Goal: Information Seeking & Learning: Learn about a topic

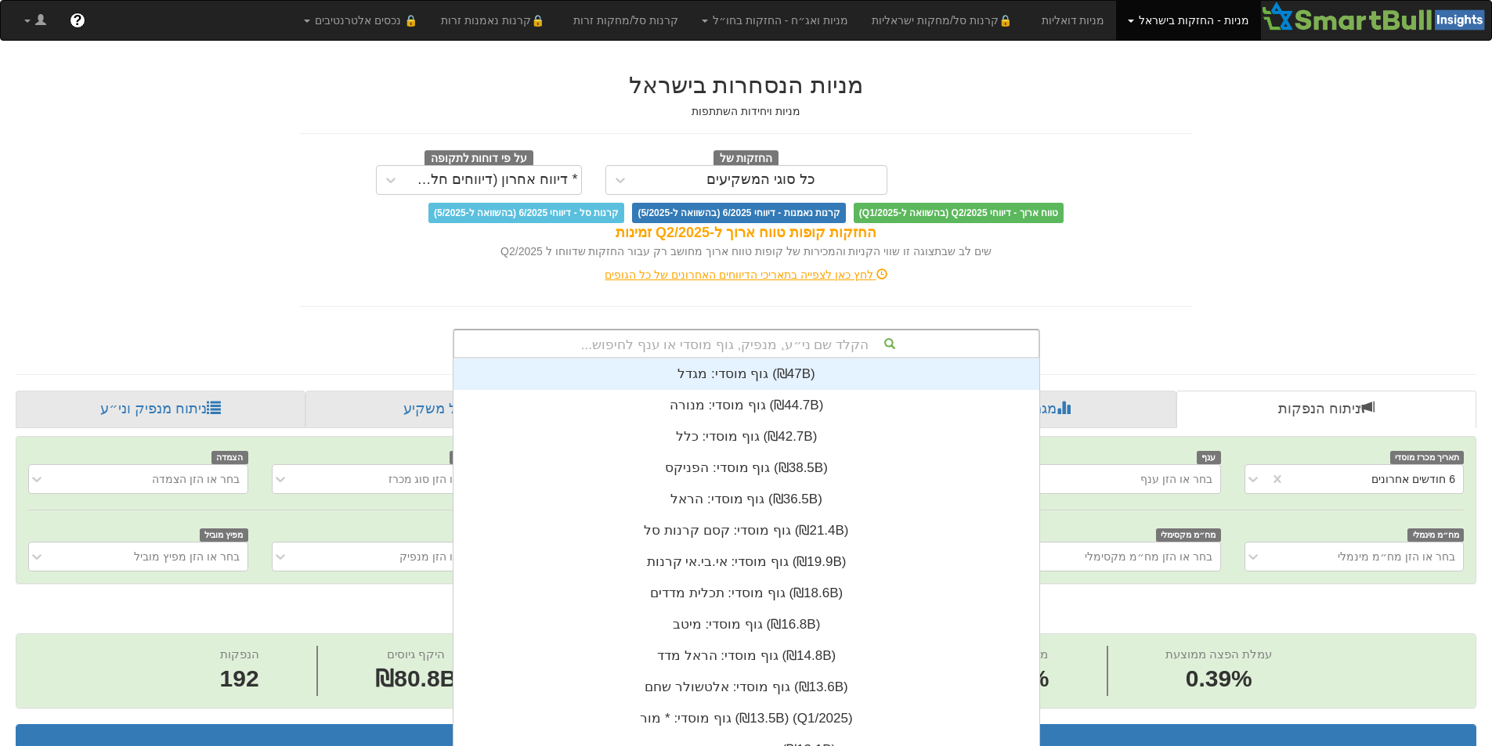
scroll to position [3, 0]
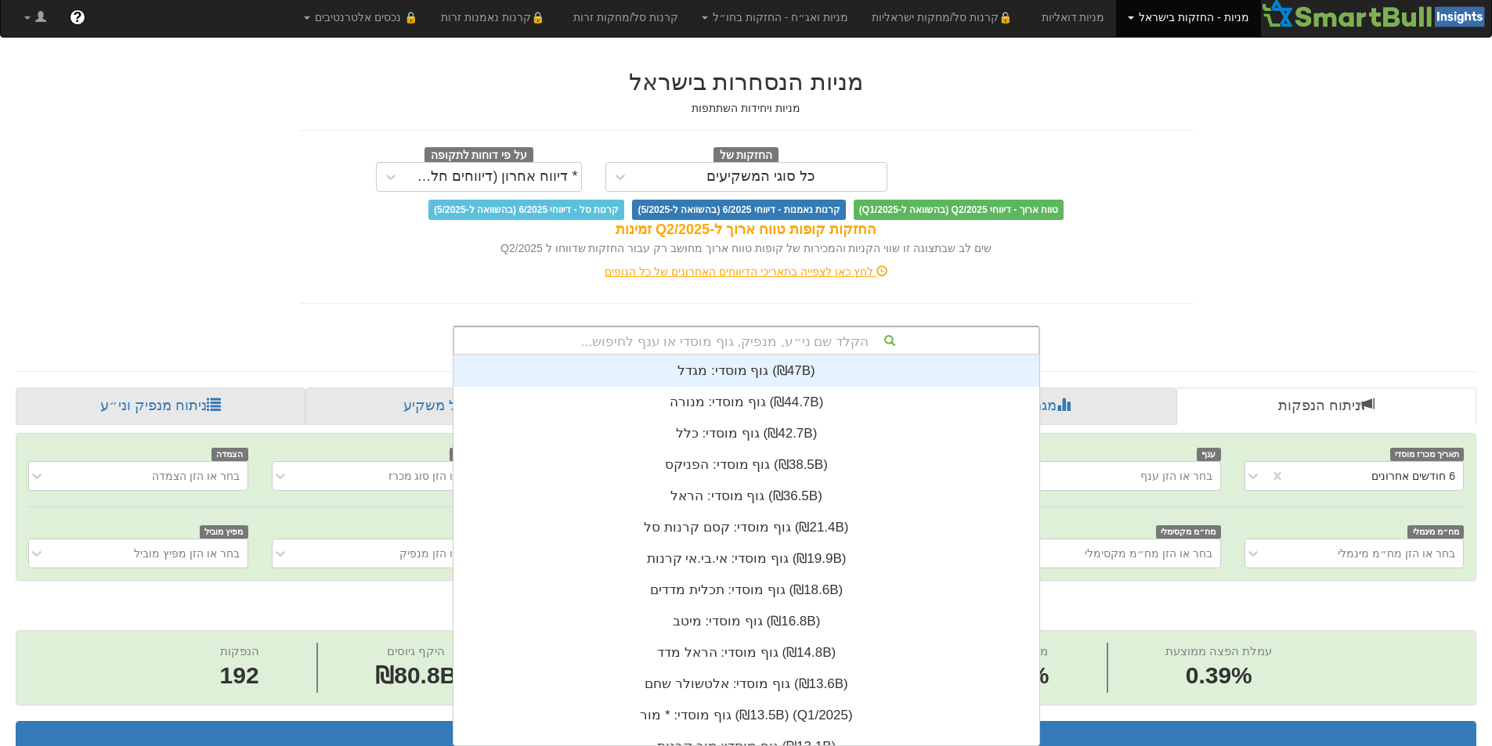
click at [874, 344] on div "הקלד שם ני״ע, מנפיק, גוף מוסדי או ענף לחיפוש..." at bounding box center [746, 340] width 584 height 27
type input "בית ש"
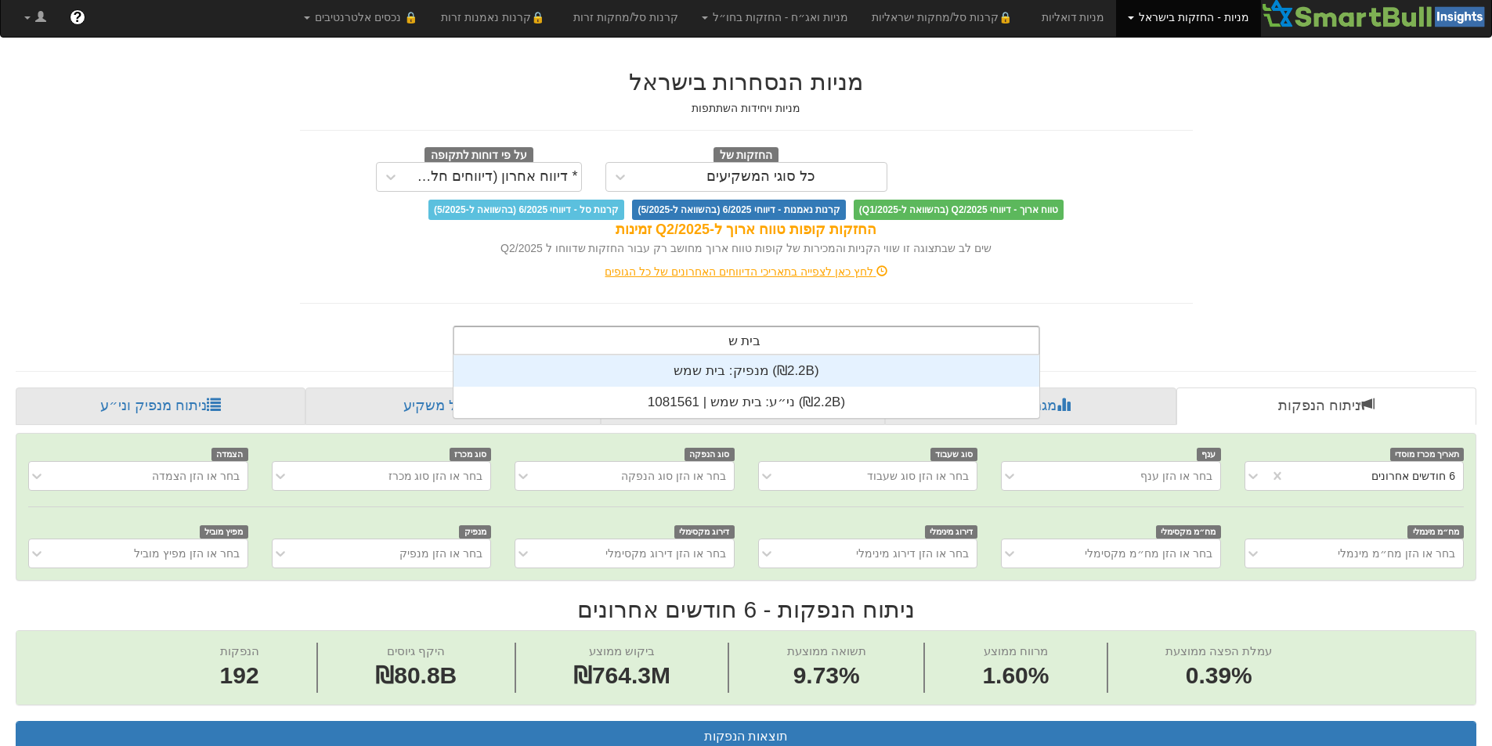
scroll to position [63, 0]
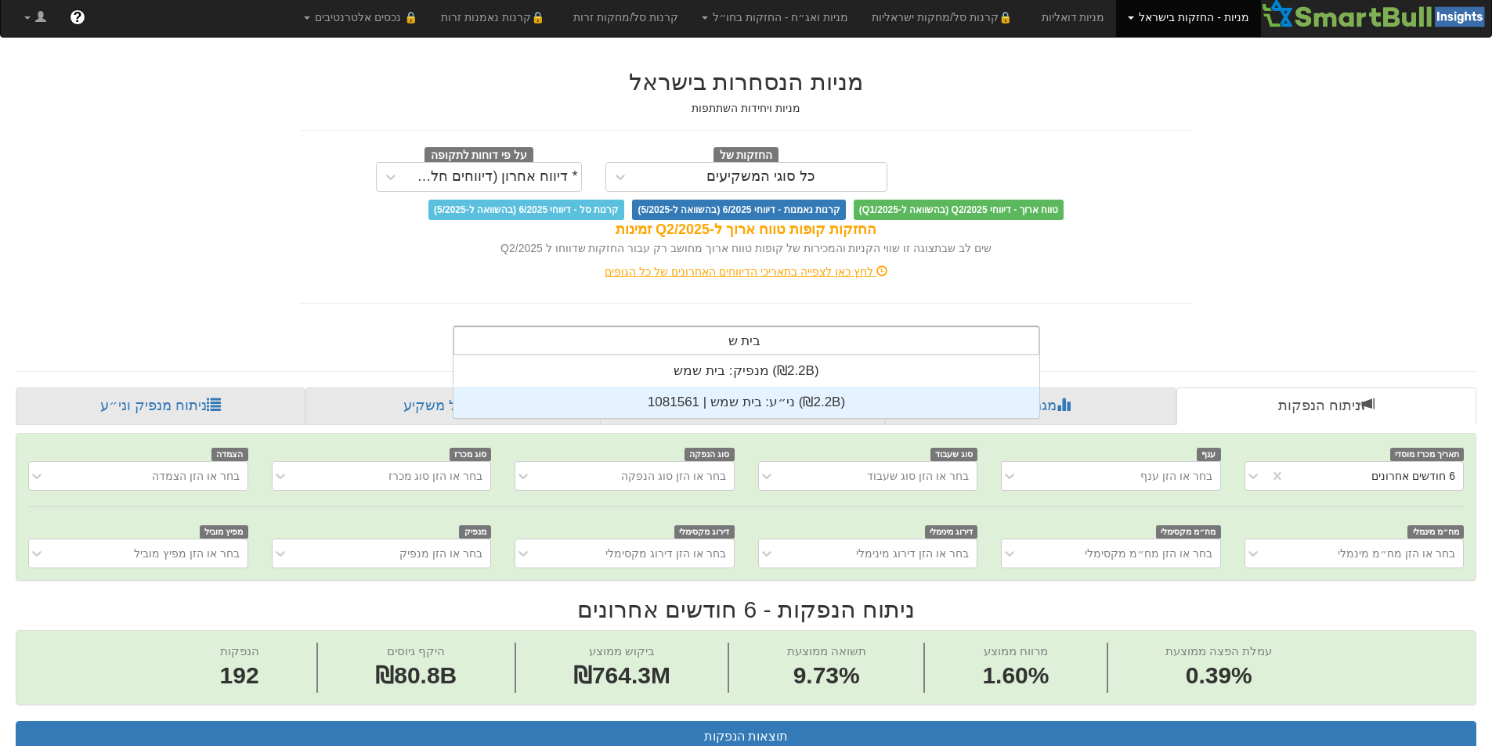
click at [839, 399] on div "ני״ע: ‏בית שמש | 1081561 ‎(₪2.2B)‎" at bounding box center [746, 402] width 586 height 31
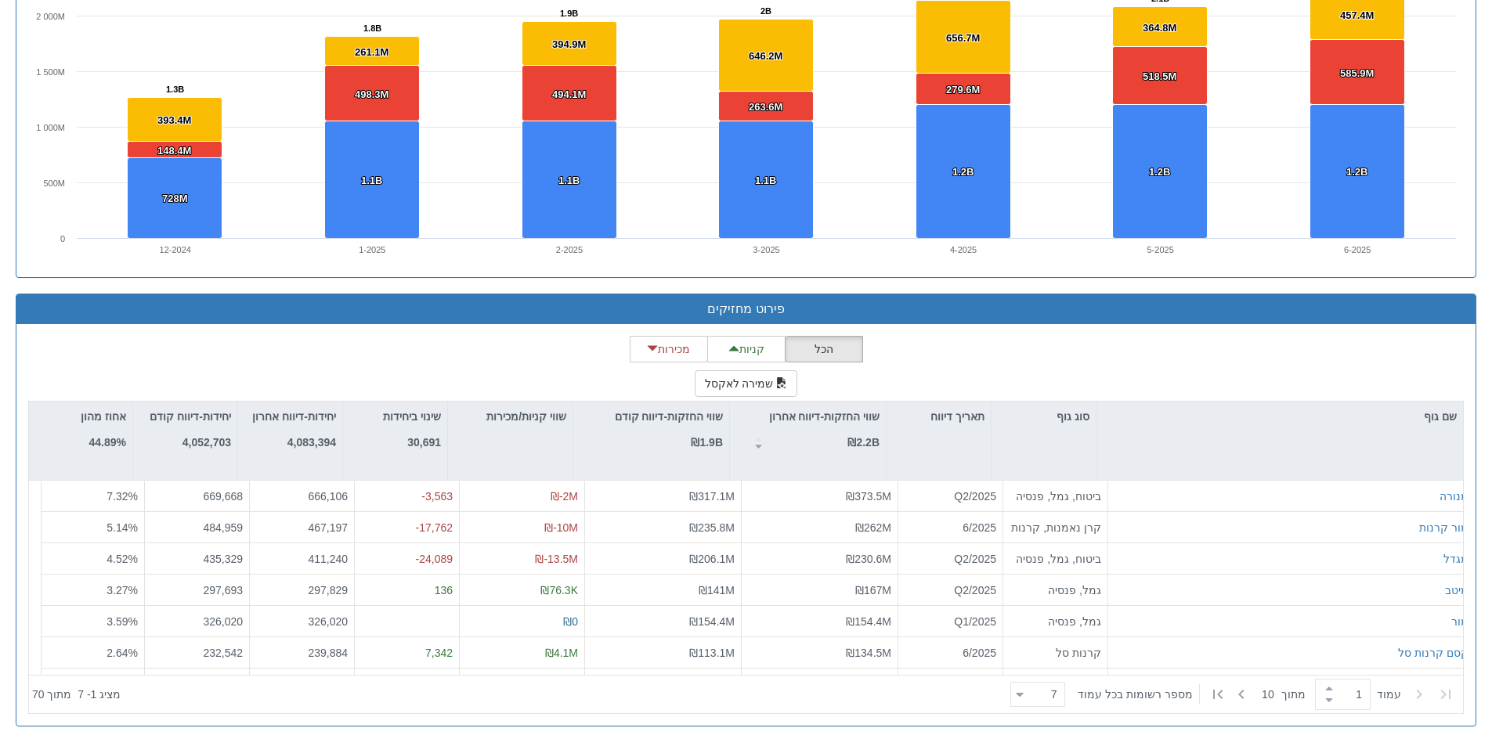
scroll to position [390, 0]
